Goal: Navigation & Orientation: Find specific page/section

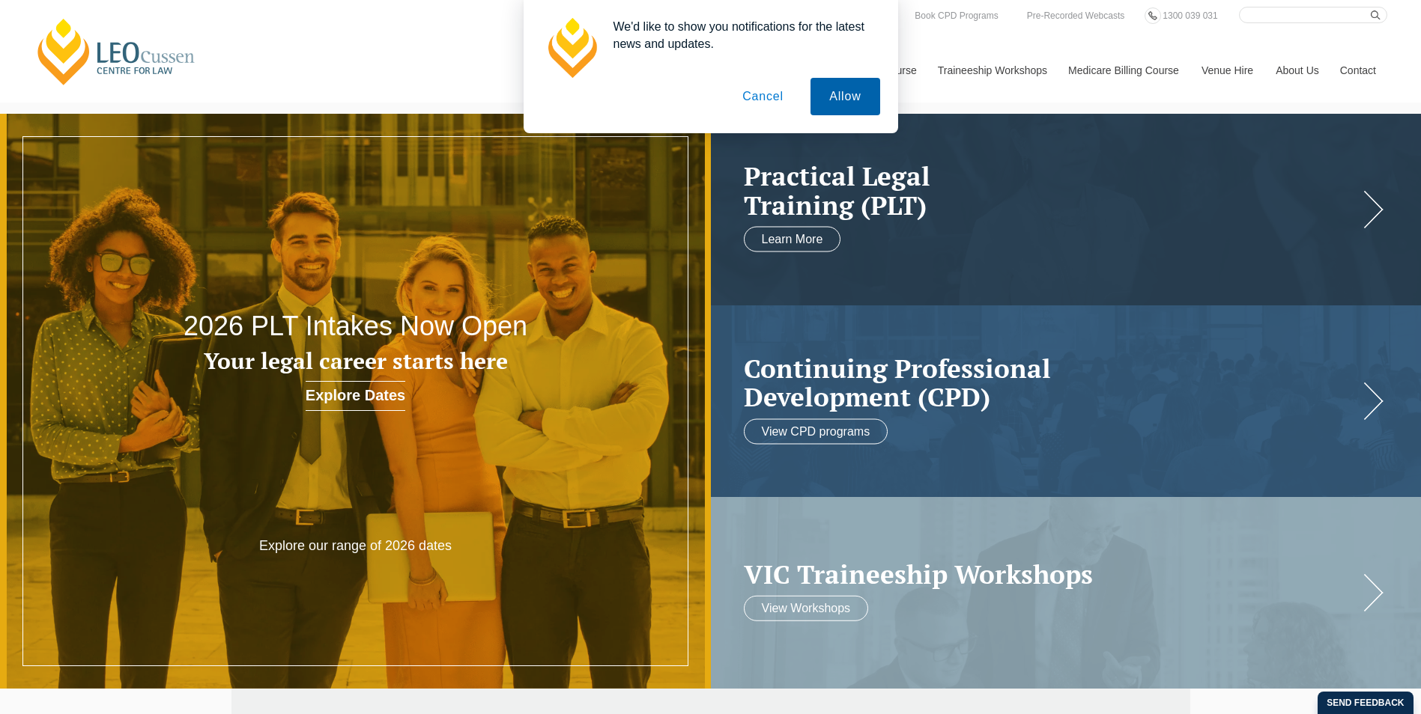
click at [845, 94] on button "Allow" at bounding box center [844, 96] width 69 height 37
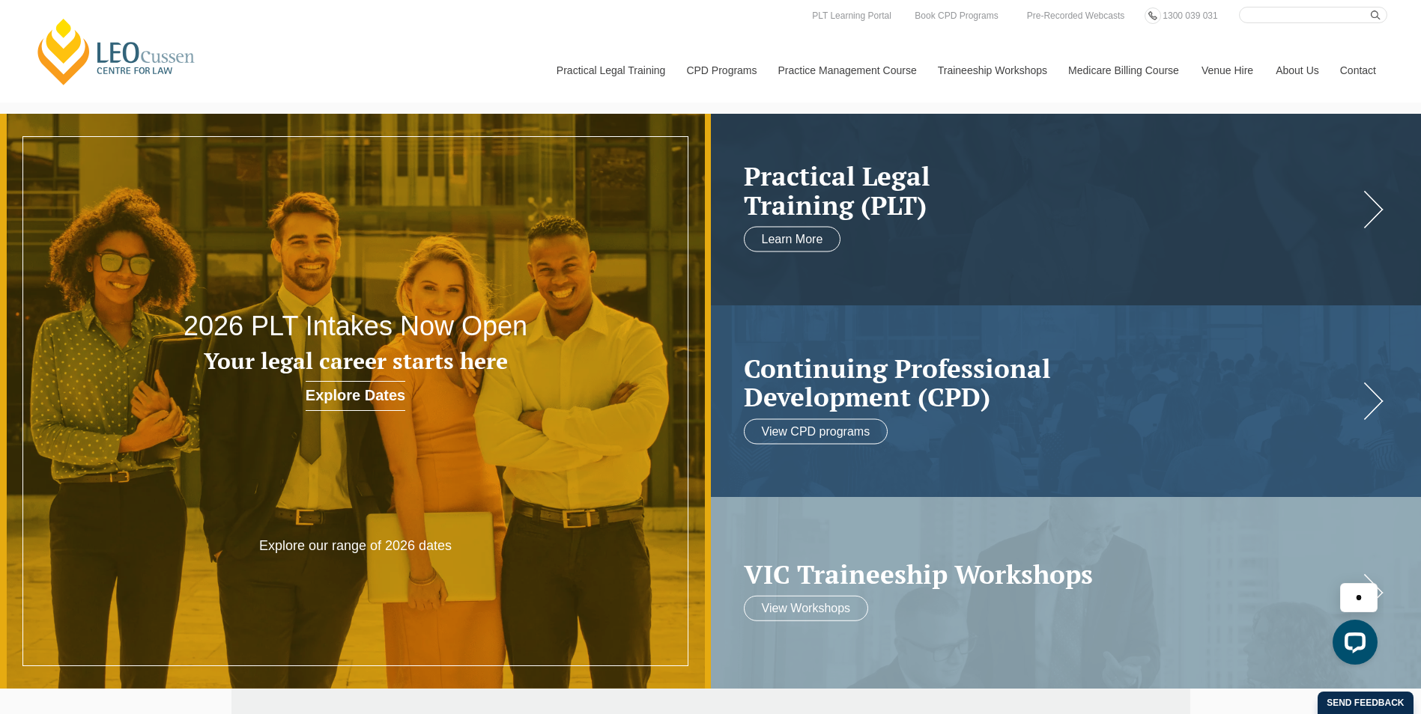
click at [1233, 70] on link "Venue Hire" at bounding box center [1227, 70] width 74 height 64
